Goal: Information Seeking & Learning: Learn about a topic

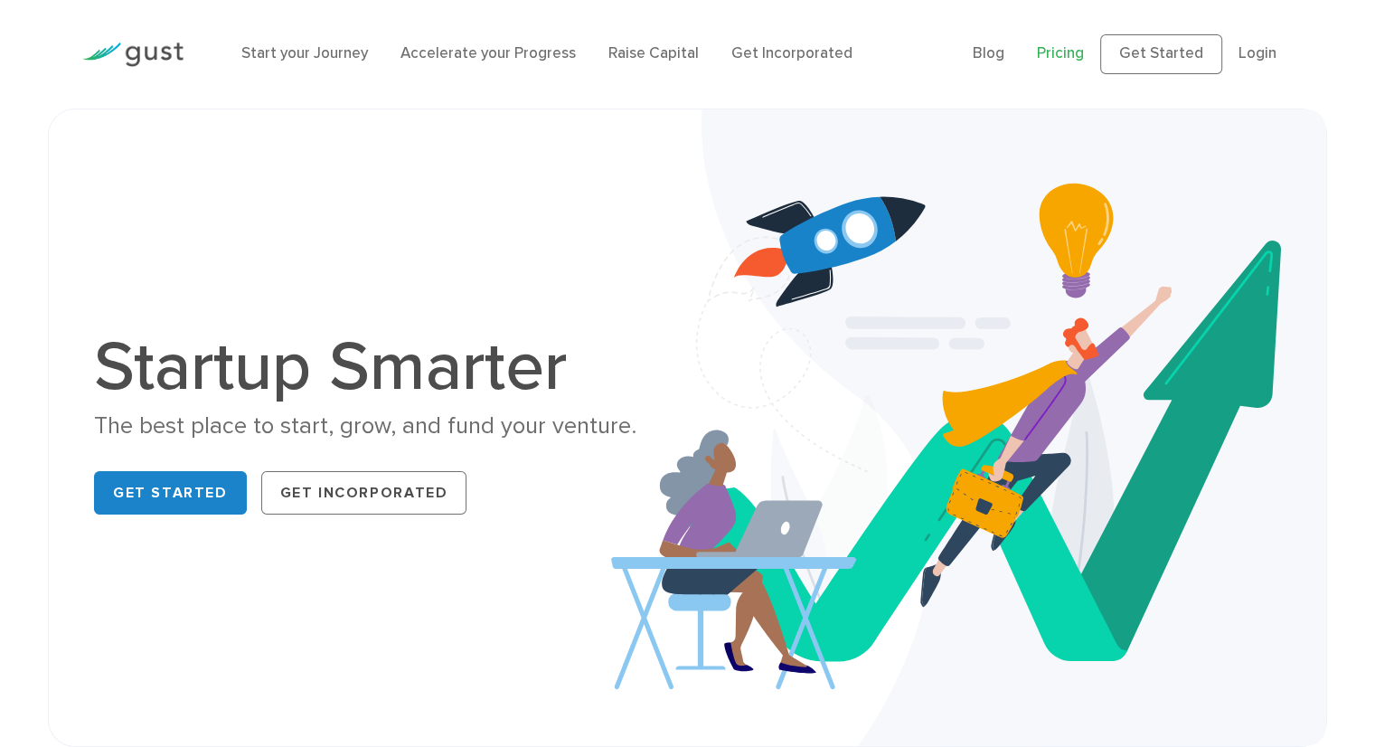
click at [1081, 54] on link "Pricing" at bounding box center [1060, 53] width 47 height 18
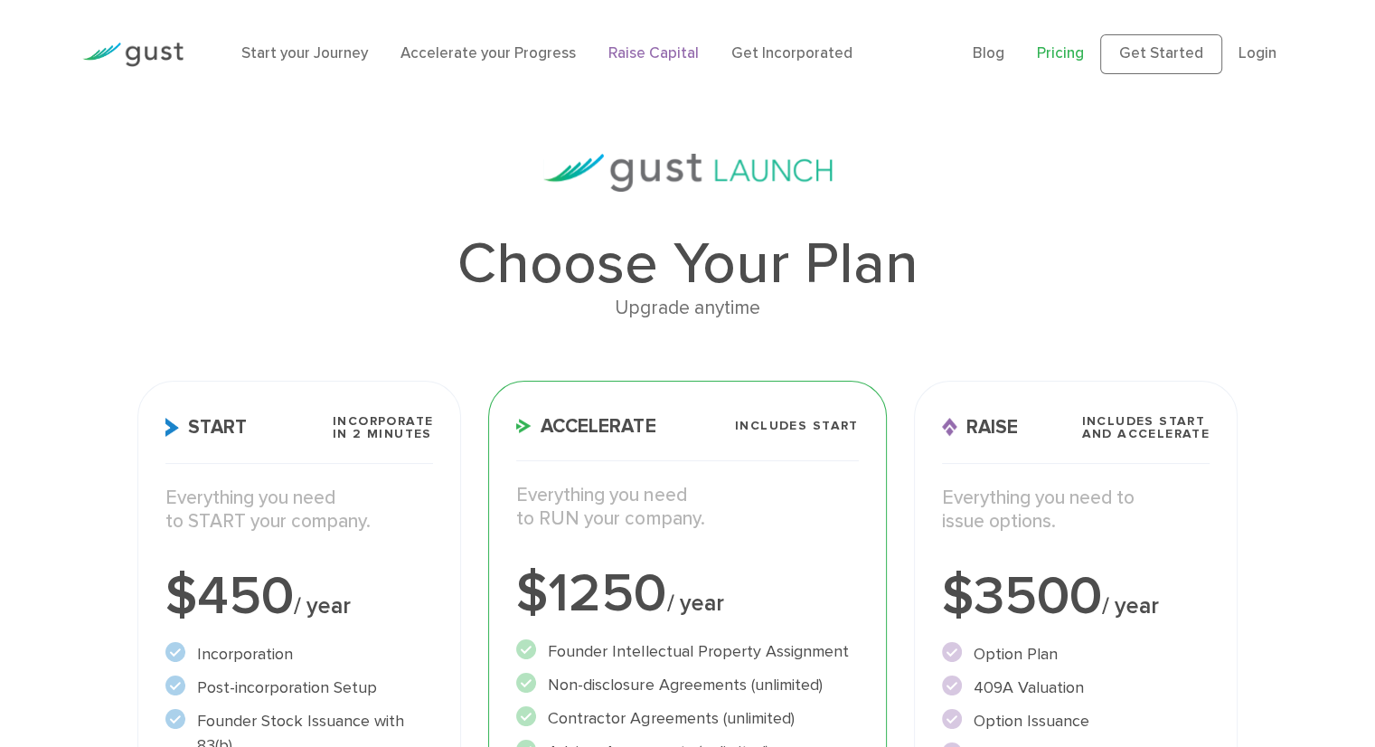
click at [640, 52] on link "Raise Capital" at bounding box center [653, 53] width 90 height 18
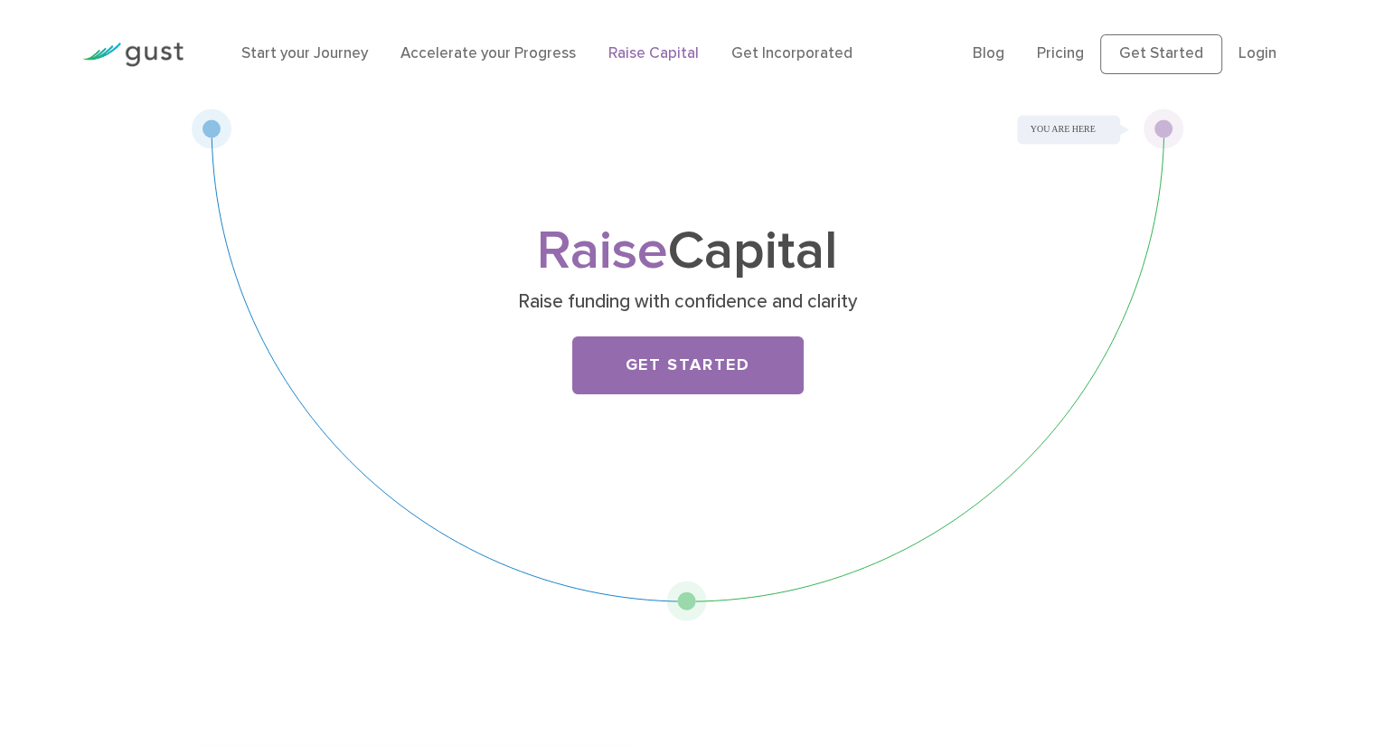
click at [1158, 131] on div "Raise Capital Raise funding with confidence and clarity Get Started" at bounding box center [688, 364] width 992 height 512
drag, startPoint x: 687, startPoint y: 596, endPoint x: 704, endPoint y: 578, distance: 25.6
click at [704, 578] on div "Raise Capital Raise funding with confidence and clarity Get Started" at bounding box center [688, 364] width 992 height 512
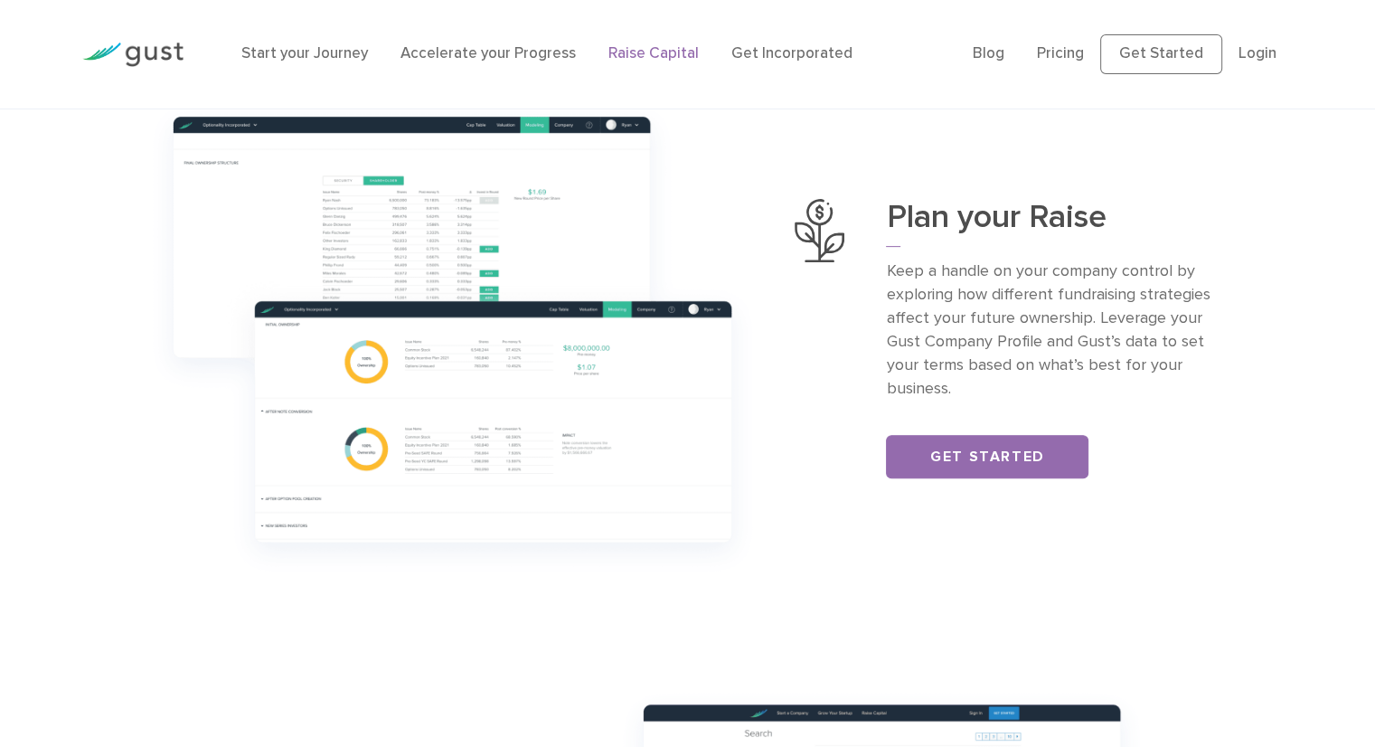
scroll to position [643, 0]
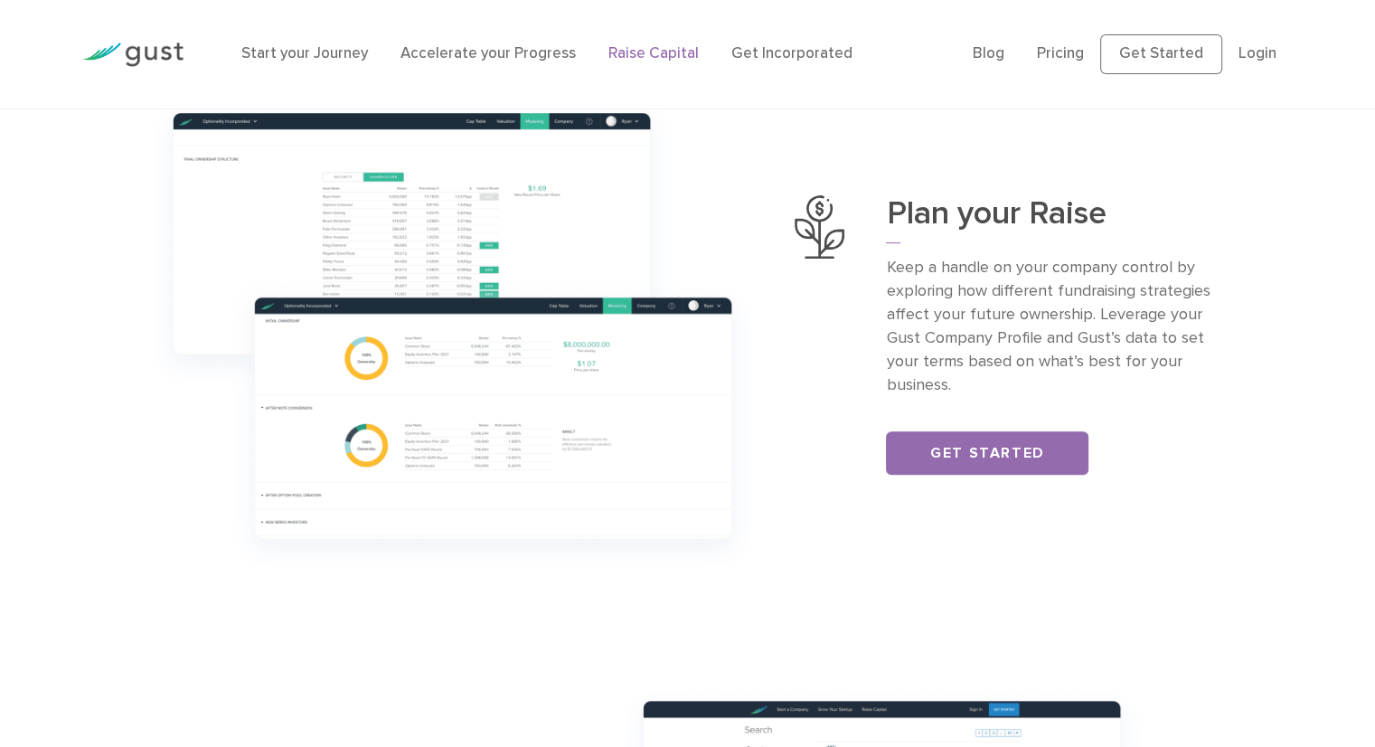
drag, startPoint x: 1372, startPoint y: 211, endPoint x: 1374, endPoint y: 254, distance: 43.4
click at [1374, 254] on div "Plan your Raise Keep a handle on your company control by exploring how differen…" at bounding box center [687, 334] width 1375 height 497
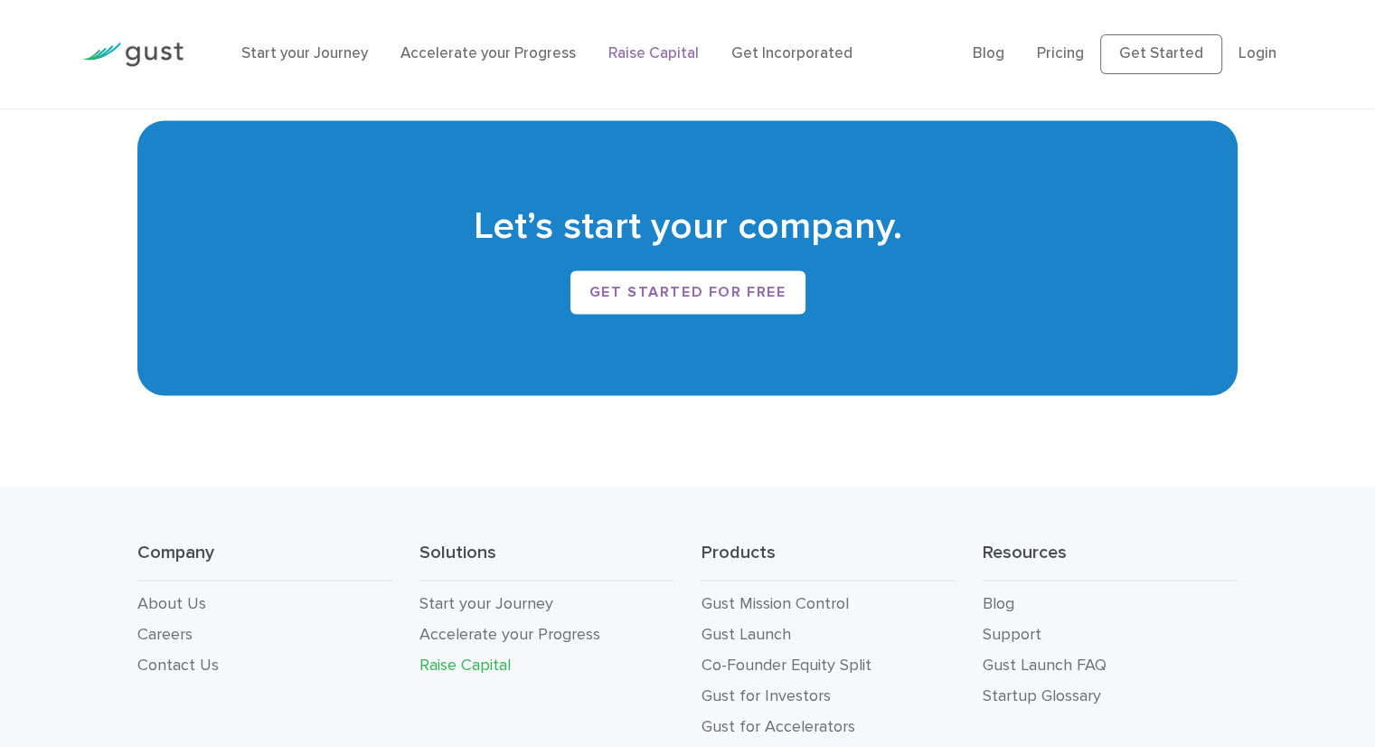
scroll to position [3019, 0]
